Goal: Transaction & Acquisition: Purchase product/service

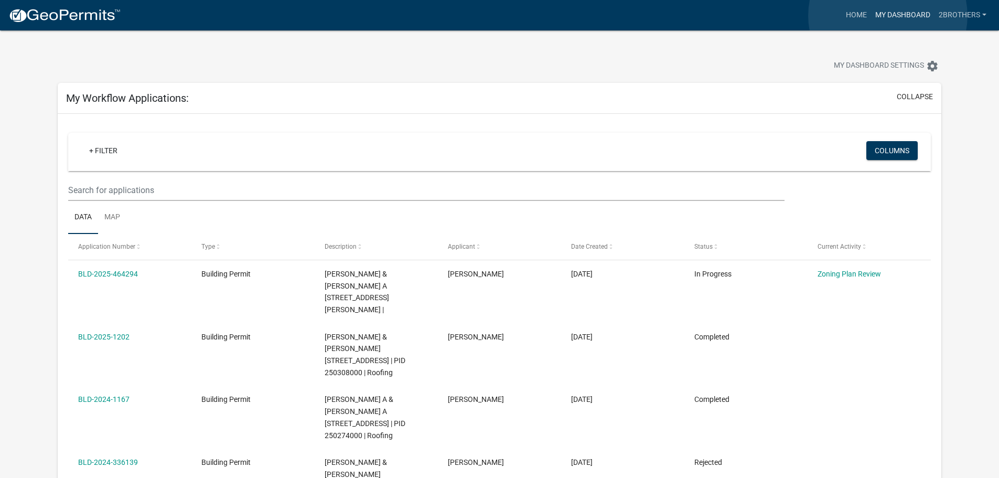
click at [888, 16] on link "My Dashboard" at bounding box center [902, 15] width 63 height 20
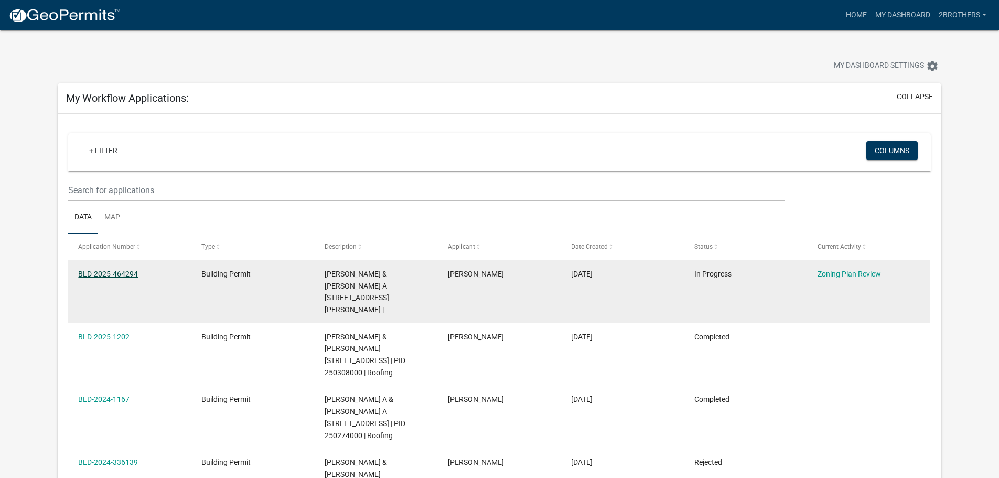
click at [133, 277] on link "BLD-2025-464294" at bounding box center [108, 274] width 60 height 8
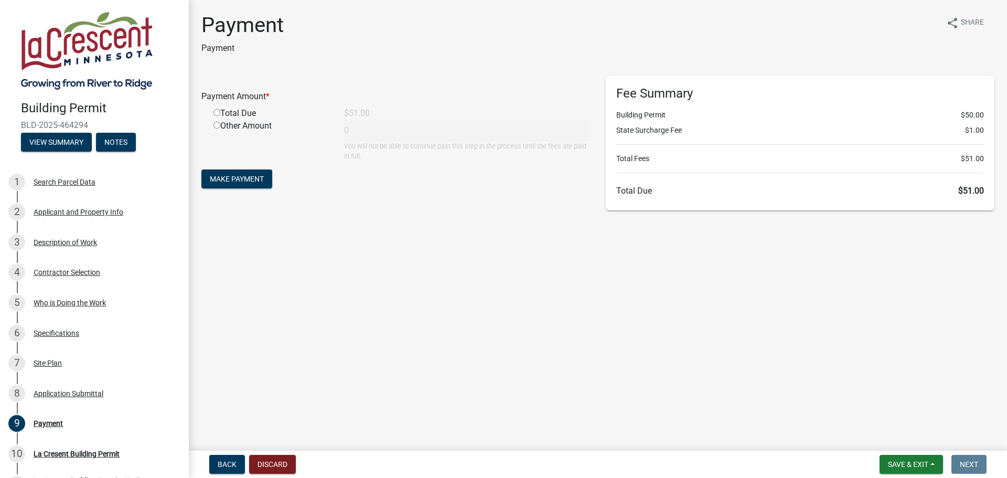
click at [214, 113] on input "radio" at bounding box center [217, 112] width 7 height 7
radio input "true"
type input "51"
click at [243, 188] on button "Make Payment" at bounding box center [236, 178] width 71 height 19
